Goal: Find specific page/section: Find specific page/section

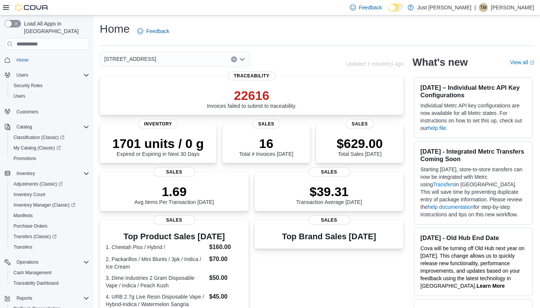
click at [243, 60] on icon "Open list of options" at bounding box center [242, 59] width 6 height 6
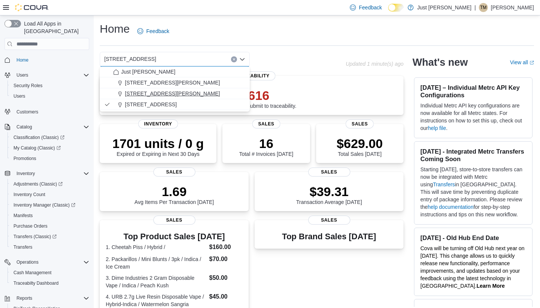
click at [173, 91] on span "2400 Juan Tabo Boulevard" at bounding box center [172, 94] width 95 height 8
